Goal: Entertainment & Leisure: Consume media (video, audio)

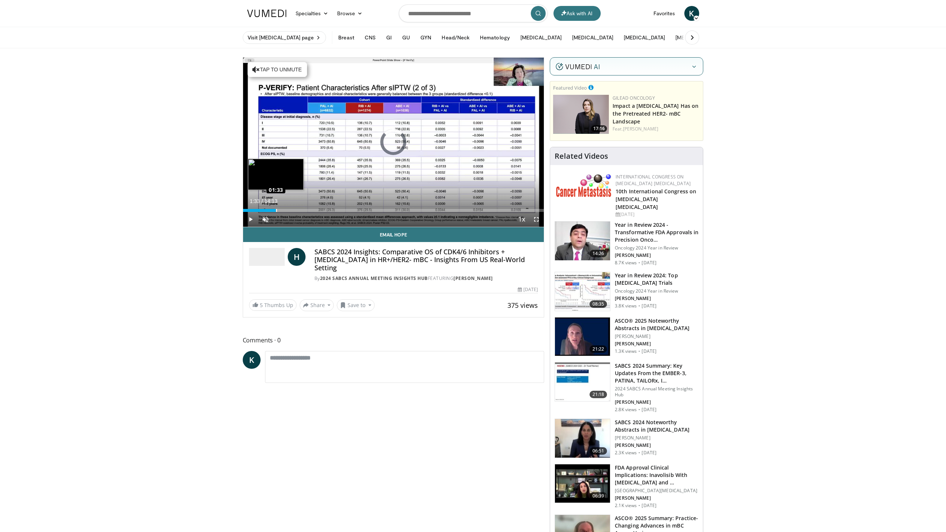
click at [276, 207] on div "Loaded : 4.64% 00:01 01:33" at bounding box center [393, 208] width 301 height 7
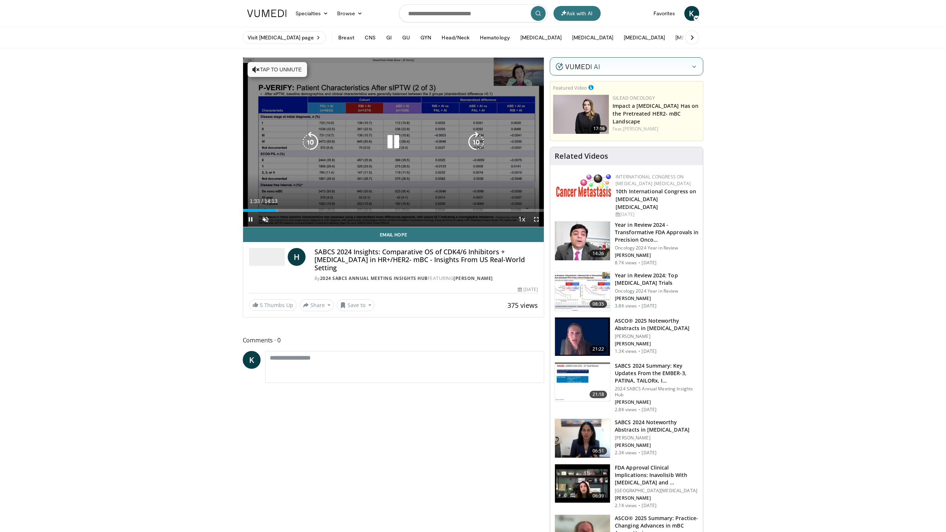
click at [295, 207] on video-js "**********" at bounding box center [393, 143] width 301 height 170
